Goal: Navigation & Orientation: Go to known website

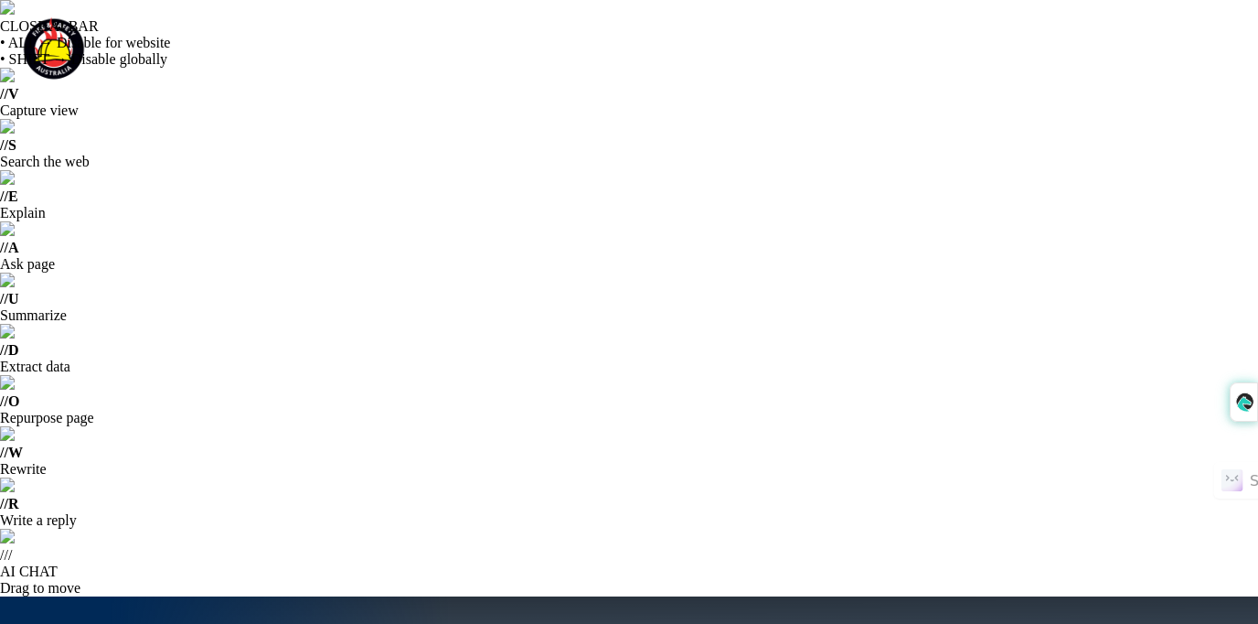
click at [112, 51] on img at bounding box center [127, 51] width 219 height 72
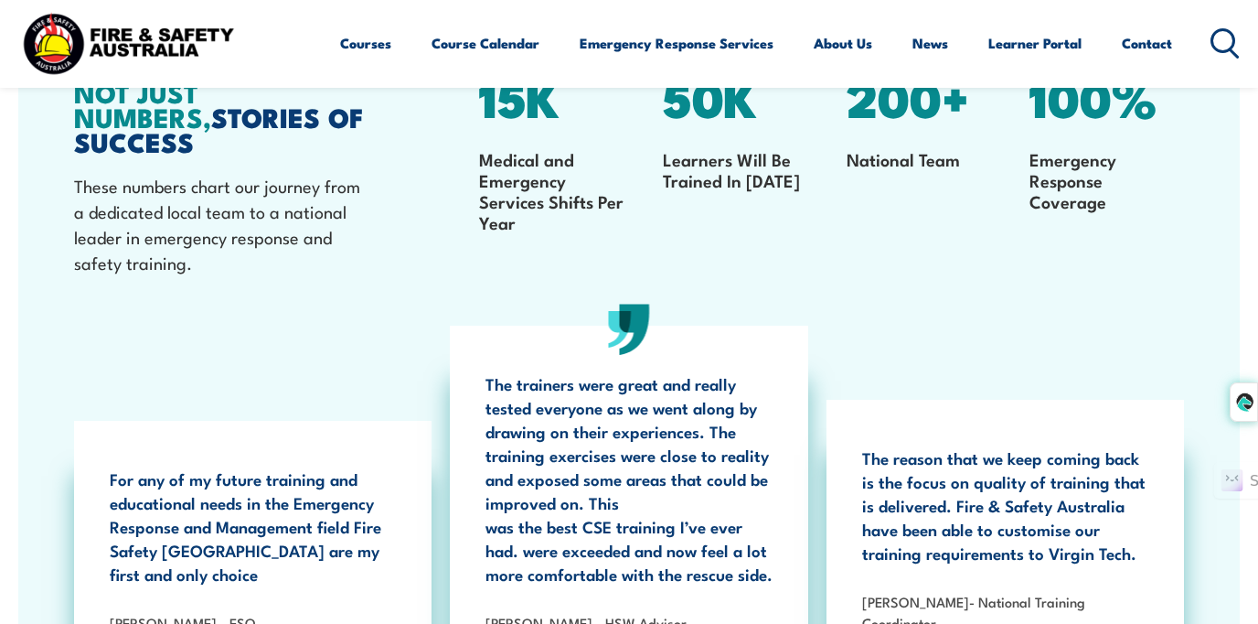
scroll to position [3258, 0]
